Goal: Check status: Check status

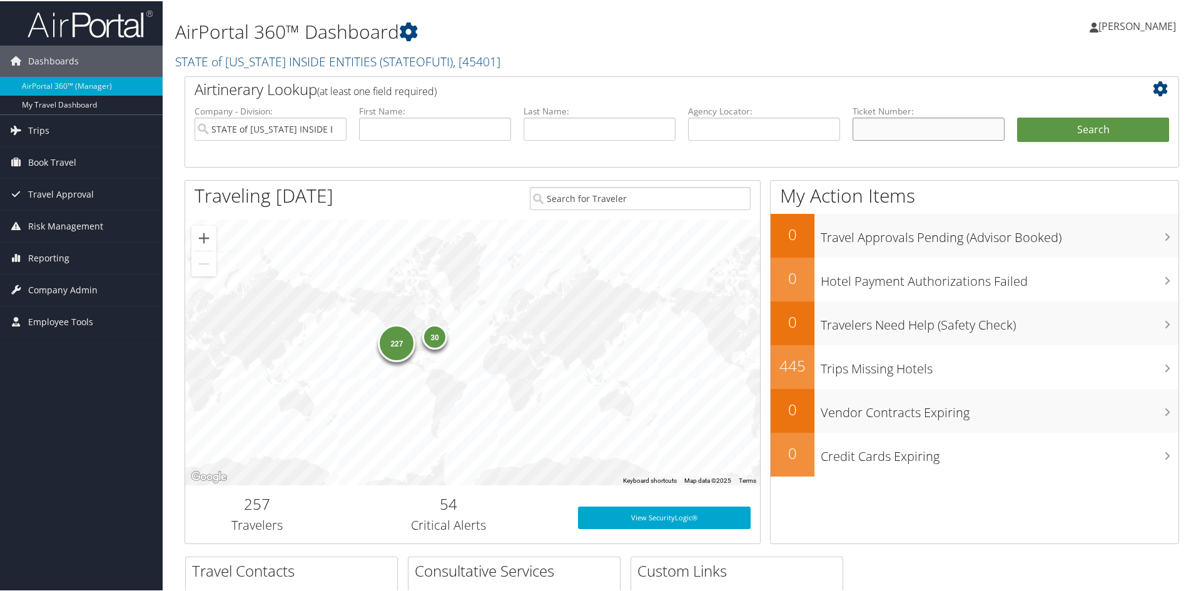
click at [862, 130] on input "text" at bounding box center [929, 127] width 152 height 23
type input "8900897097730"
click at [1017, 116] on button "Search" at bounding box center [1093, 128] width 152 height 25
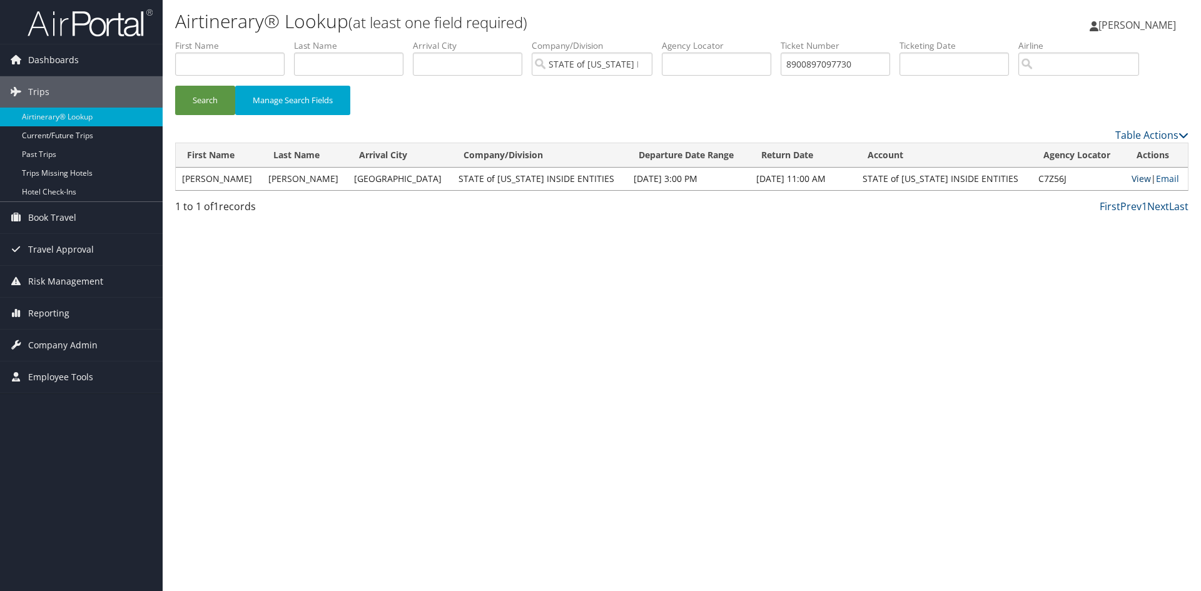
click at [1132, 179] on link "View" at bounding box center [1141, 179] width 19 height 12
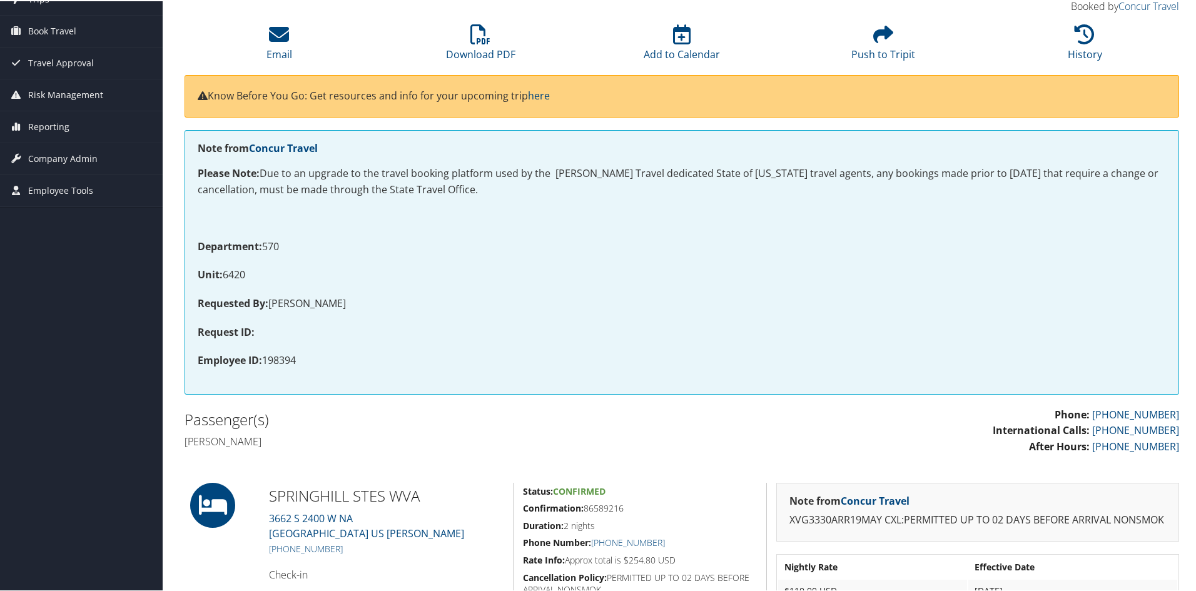
scroll to position [63, 0]
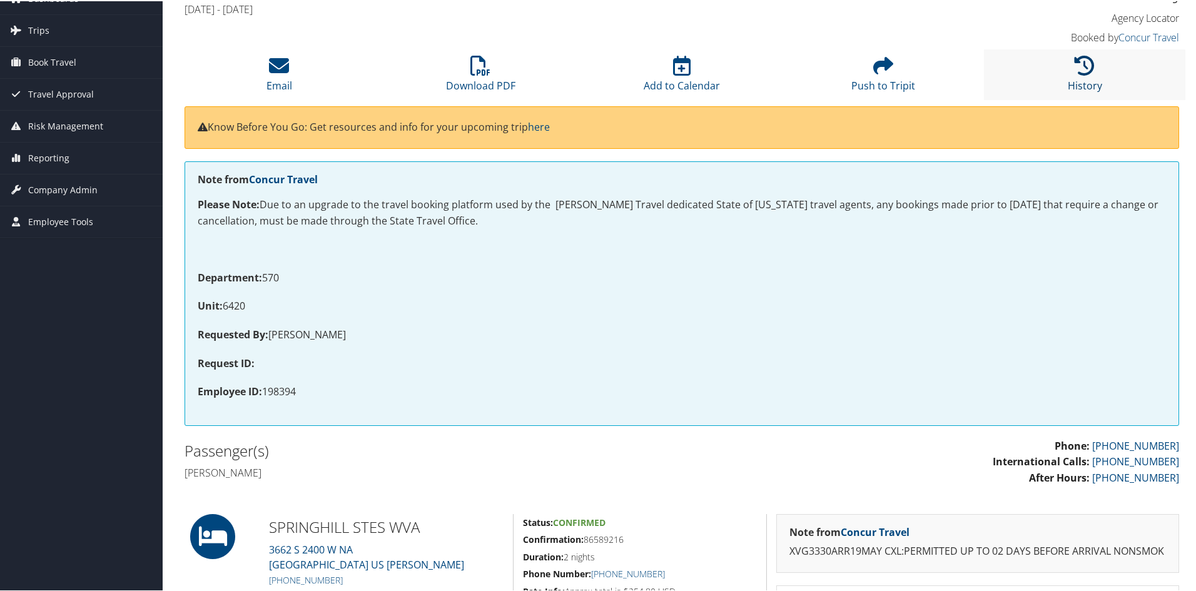
click at [1081, 73] on icon at bounding box center [1085, 64] width 20 height 20
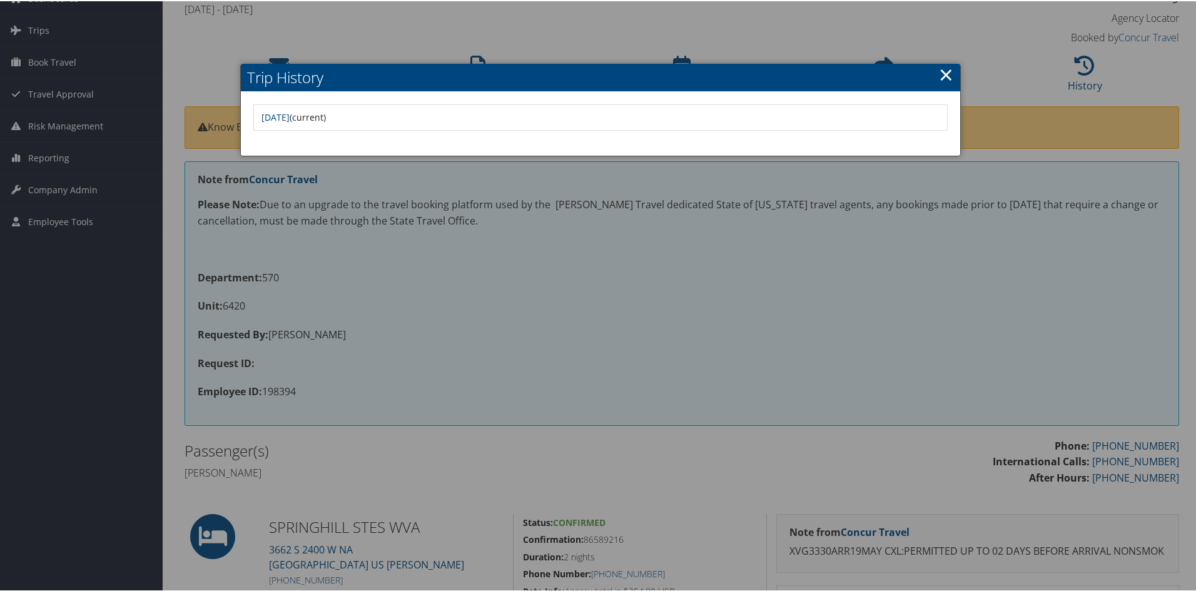
click at [946, 72] on link "×" at bounding box center [946, 73] width 14 height 25
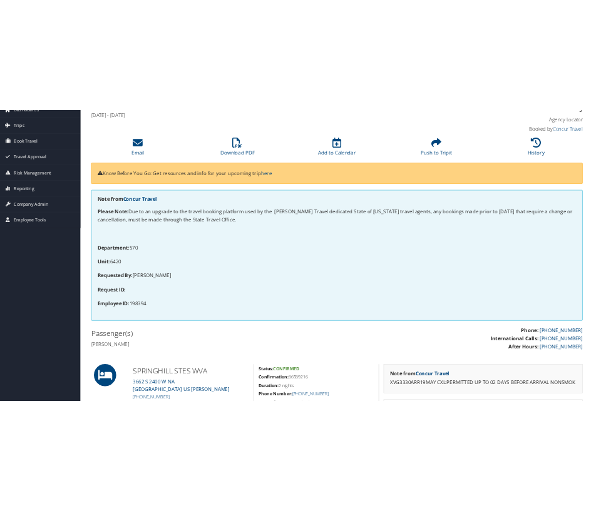
scroll to position [0, 0]
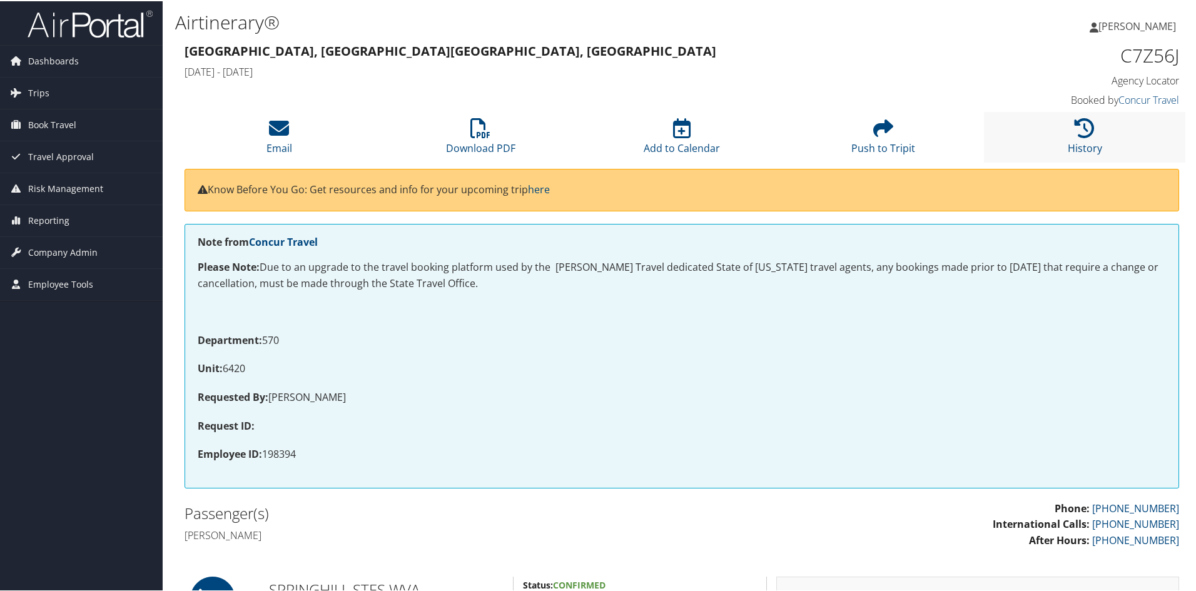
click at [1086, 139] on li "History" at bounding box center [1084, 136] width 201 height 51
